Goal: Information Seeking & Learning: Learn about a topic

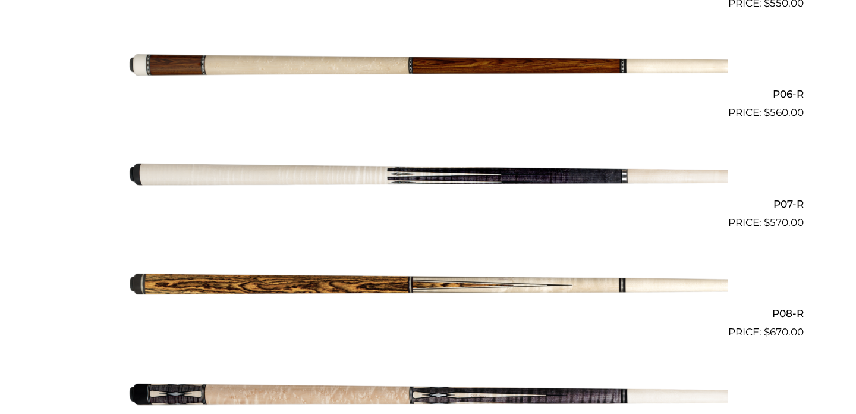
scroll to position [1135, 0]
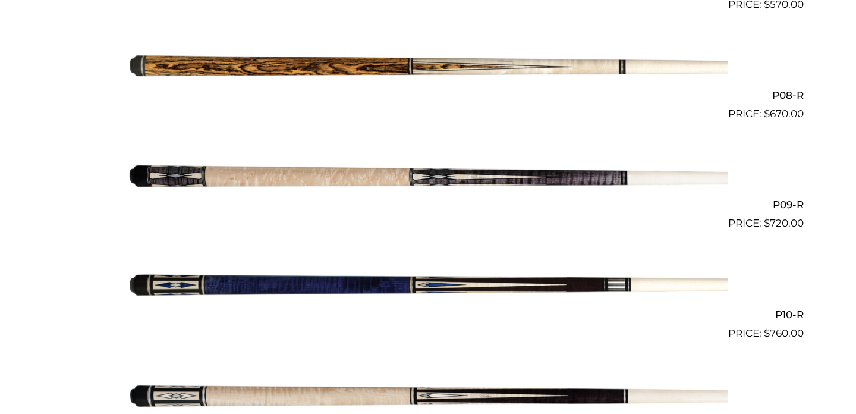
click at [369, 63] on img at bounding box center [428, 67] width 601 height 100
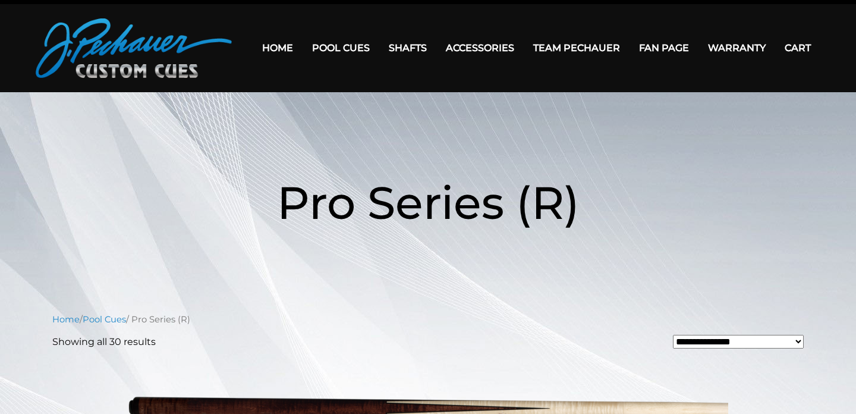
scroll to position [0, 0]
